Goal: Find specific page/section: Find specific page/section

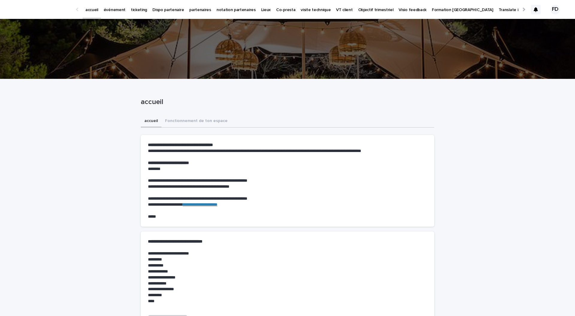
click at [539, 13] on div at bounding box center [536, 10] width 10 height 10
click at [114, 7] on p "événement" at bounding box center [115, 6] width 22 height 13
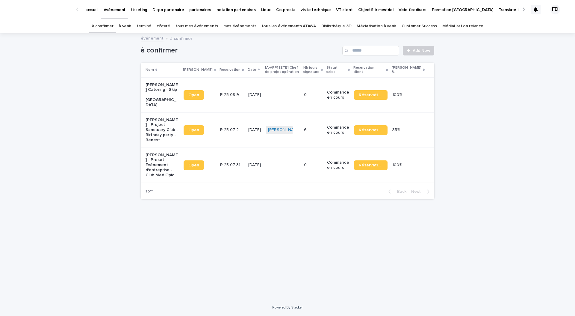
click at [131, 28] on link "à venir" at bounding box center [125, 26] width 13 height 14
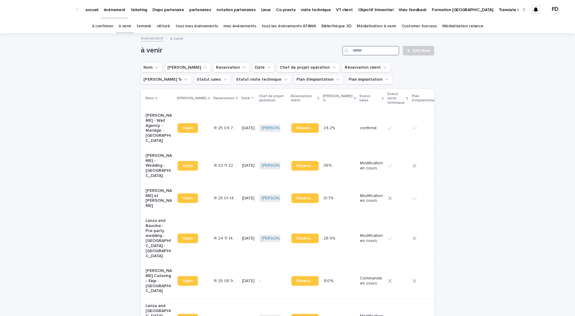
click at [388, 51] on input "Search" at bounding box center [371, 51] width 57 height 10
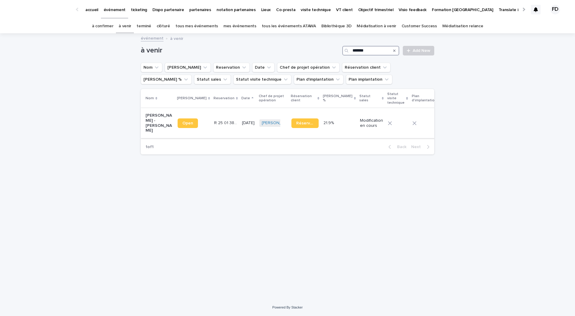
type input "*******"
click at [212, 128] on td "R 25 01 3822 R 25 01 3822" at bounding box center [226, 123] width 28 height 30
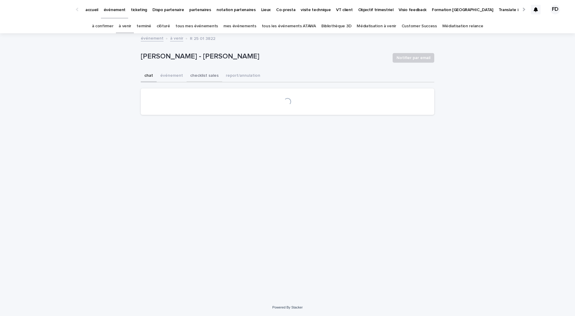
click at [176, 78] on button "événement" at bounding box center [172, 76] width 30 height 13
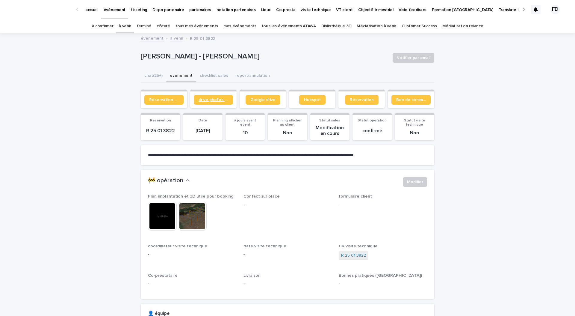
click at [220, 99] on span "drive photos coordinateur" at bounding box center [214, 100] width 30 height 4
click at [159, 99] on span "Réservation client" at bounding box center [164, 100] width 30 height 4
click at [190, 213] on img at bounding box center [192, 216] width 29 height 29
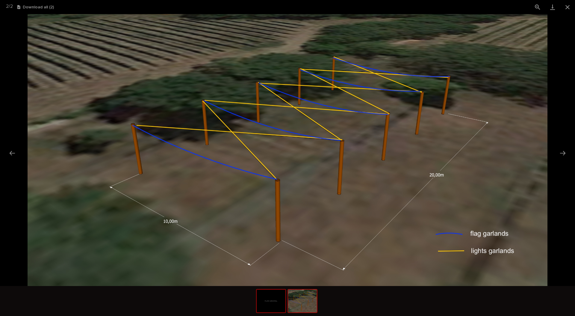
click at [278, 300] on img at bounding box center [271, 301] width 29 height 23
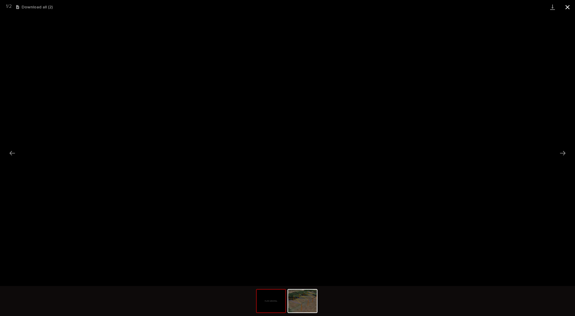
click at [567, 7] on button "Close gallery" at bounding box center [567, 7] width 15 height 14
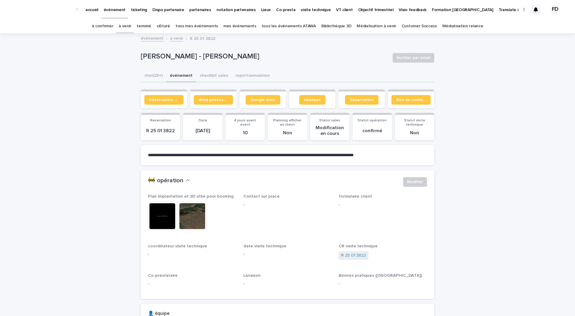
click at [114, 23] on link "à confirmer" at bounding box center [103, 26] width 22 height 14
